Goal: Transaction & Acquisition: Purchase product/service

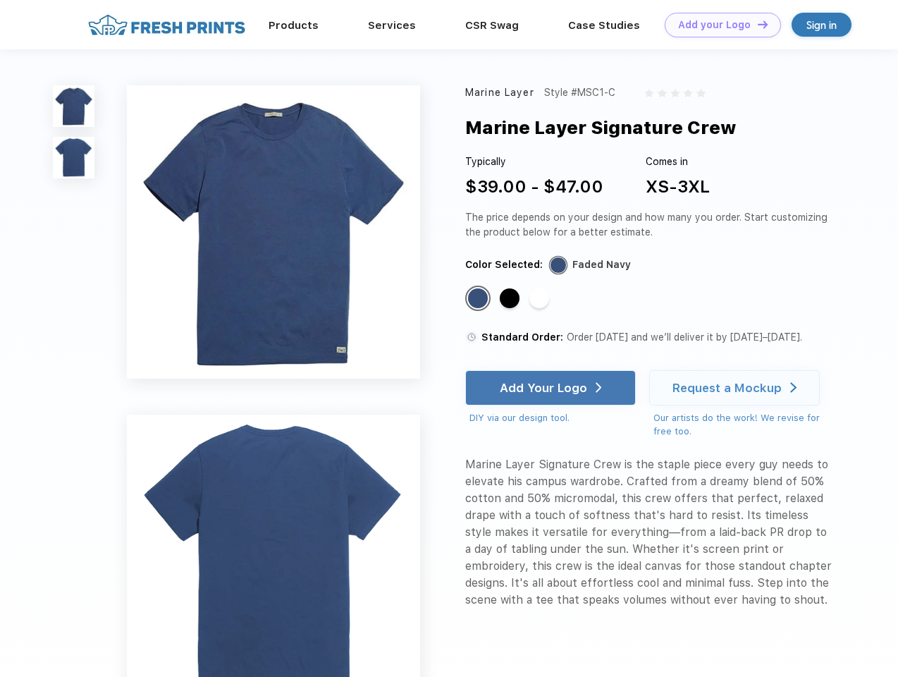
click at [717, 25] on link "Add your Logo Design Tool" at bounding box center [723, 25] width 116 height 25
click at [0, 0] on div "Design Tool" at bounding box center [0, 0] width 0 height 0
click at [756, 24] on link "Add your Logo Design Tool" at bounding box center [723, 25] width 116 height 25
click at [74, 106] on img at bounding box center [74, 106] width 42 height 42
click at [74, 158] on img at bounding box center [74, 158] width 42 height 42
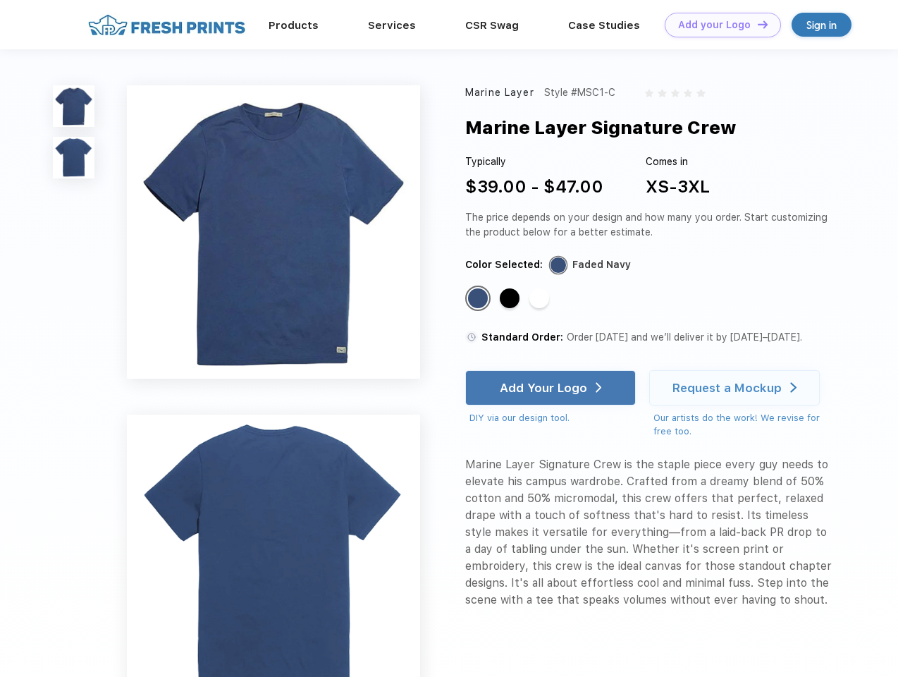
click at [479, 299] on div "Standard Color" at bounding box center [478, 298] width 20 height 20
click at [511, 299] on div "Standard Color" at bounding box center [510, 298] width 20 height 20
click at [541, 299] on div "Standard Color" at bounding box center [539, 298] width 20 height 20
click at [552, 388] on div "Add Your Logo" at bounding box center [543, 388] width 87 height 14
click at [736, 388] on div "Request a Mockup" at bounding box center [726, 388] width 109 height 14
